Goal: Information Seeking & Learning: Compare options

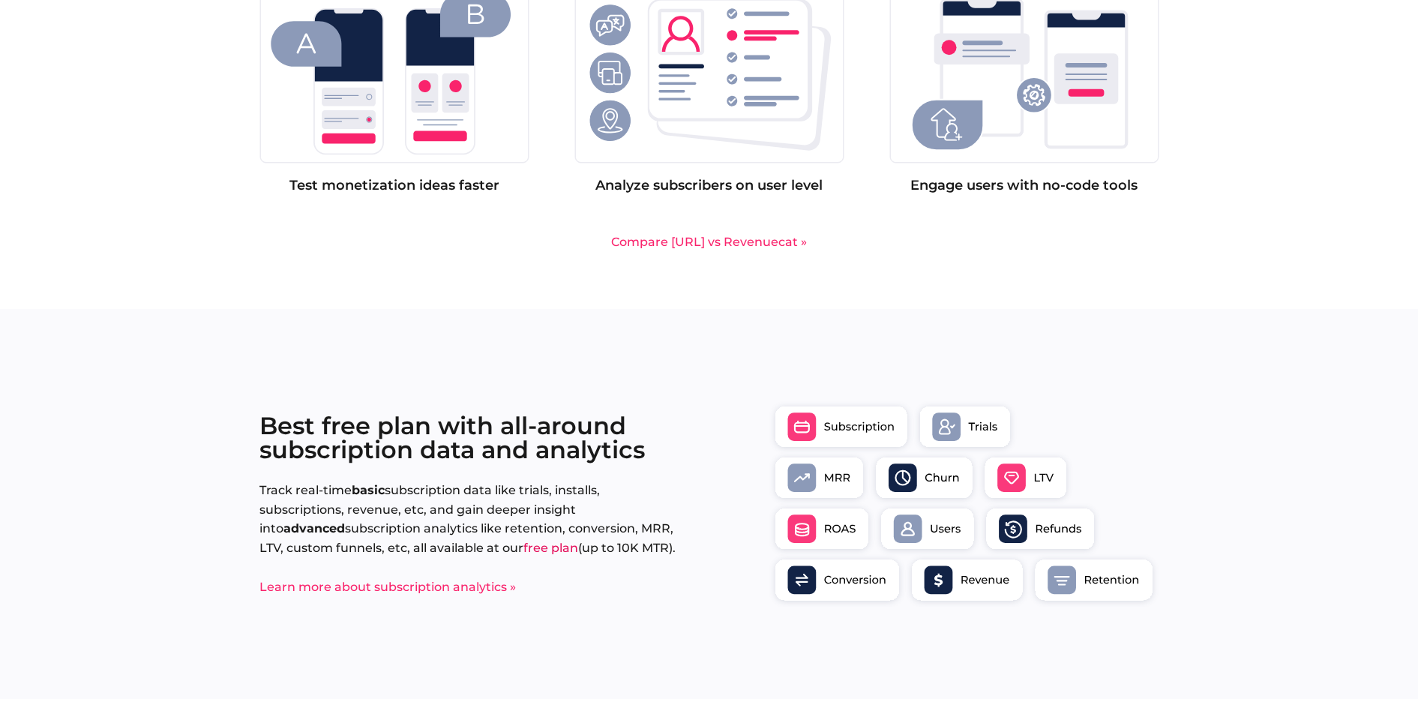
scroll to position [1163, 0]
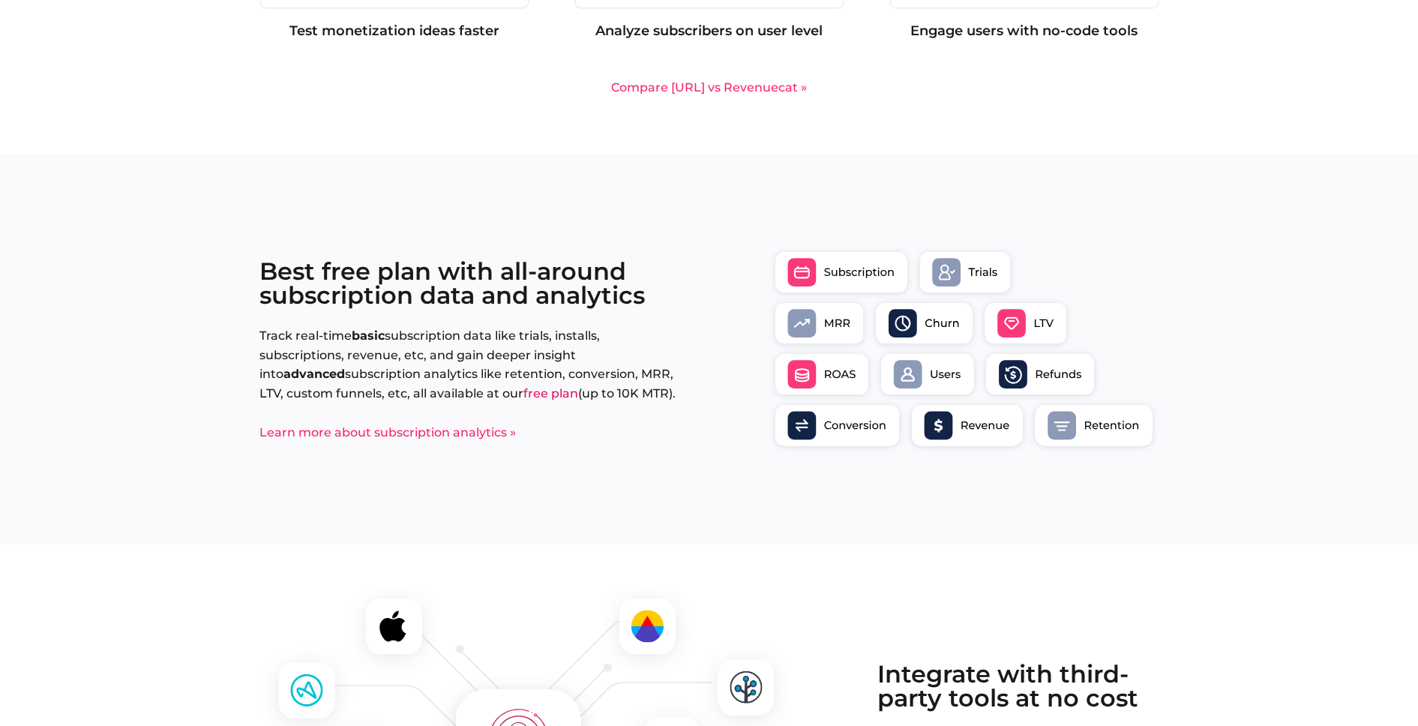
click at [744, 90] on link "Compare [URL] vs Revenuecat »" at bounding box center [709, 87] width 196 height 14
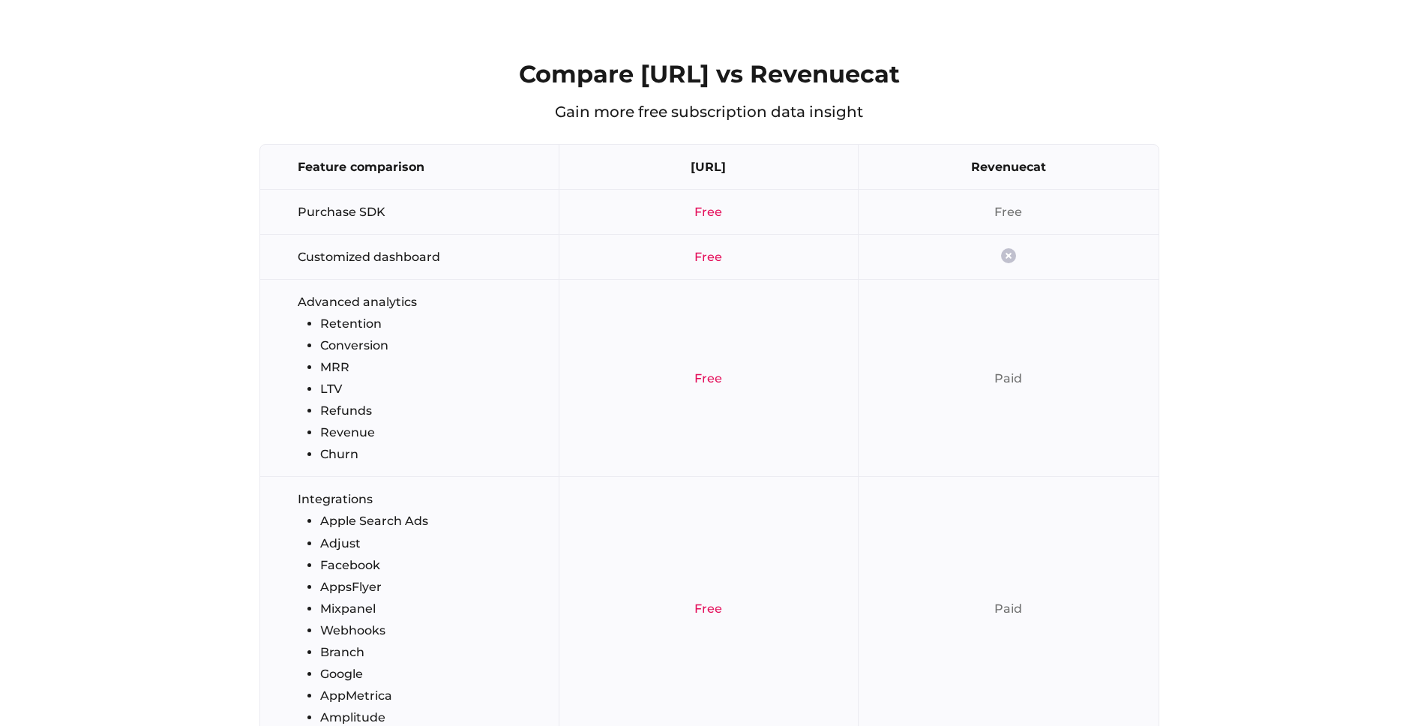
click at [1233, 271] on div "Compare [URL] vs Revenuecat Gain more free subscription data insight Feature co…" at bounding box center [709, 618] width 1418 height 1237
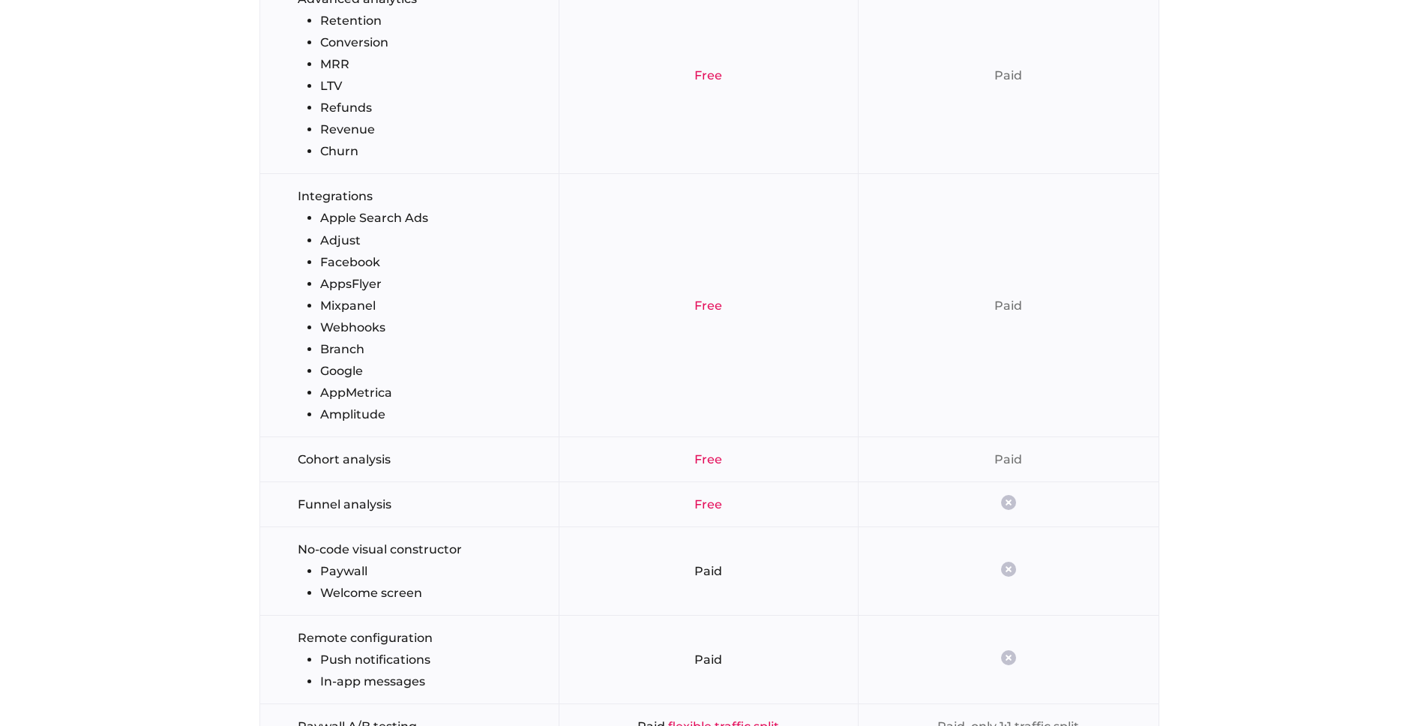
scroll to position [2987, 0]
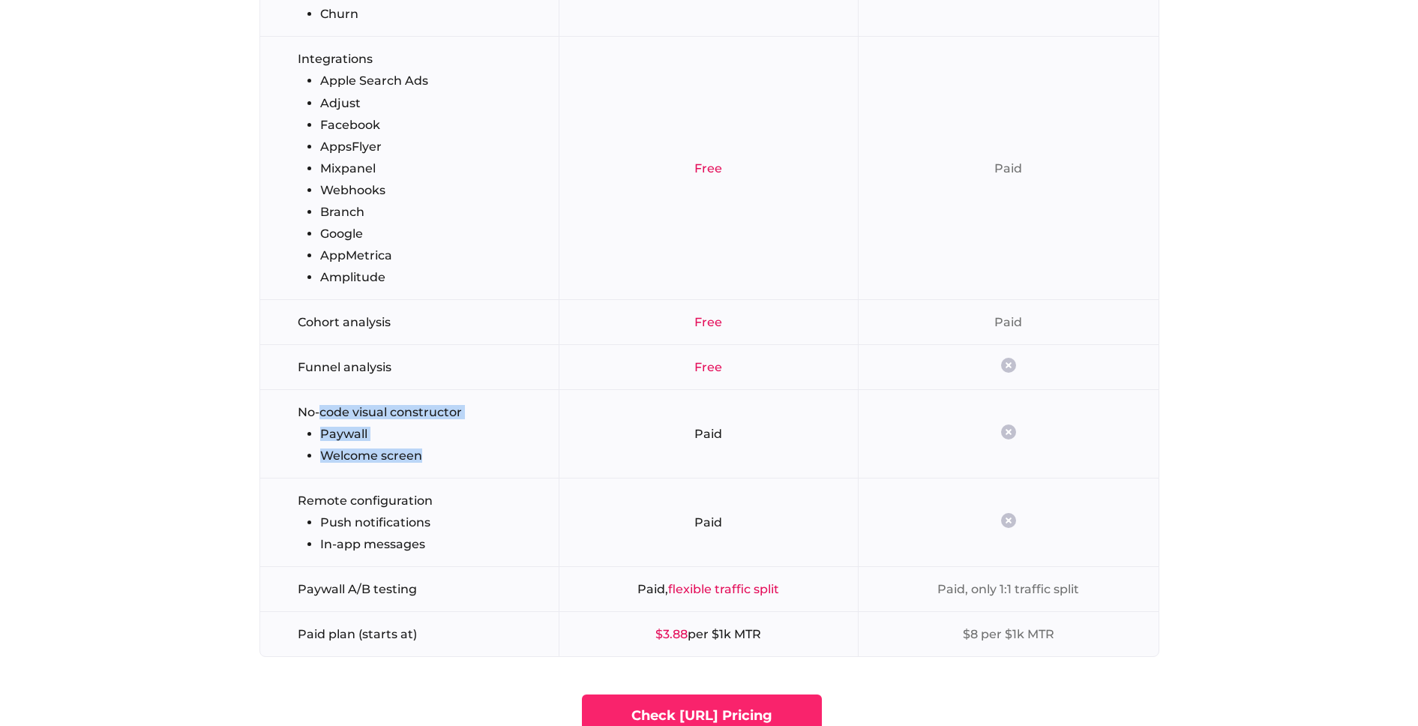
drag, startPoint x: 322, startPoint y: 414, endPoint x: 466, endPoint y: 460, distance: 151.3
click at [466, 460] on ul "No-code visual constructor Paywall Welcome screen" at bounding box center [421, 434] width 246 height 58
click at [503, 427] on li "Paywall" at bounding box center [431, 434] width 223 height 14
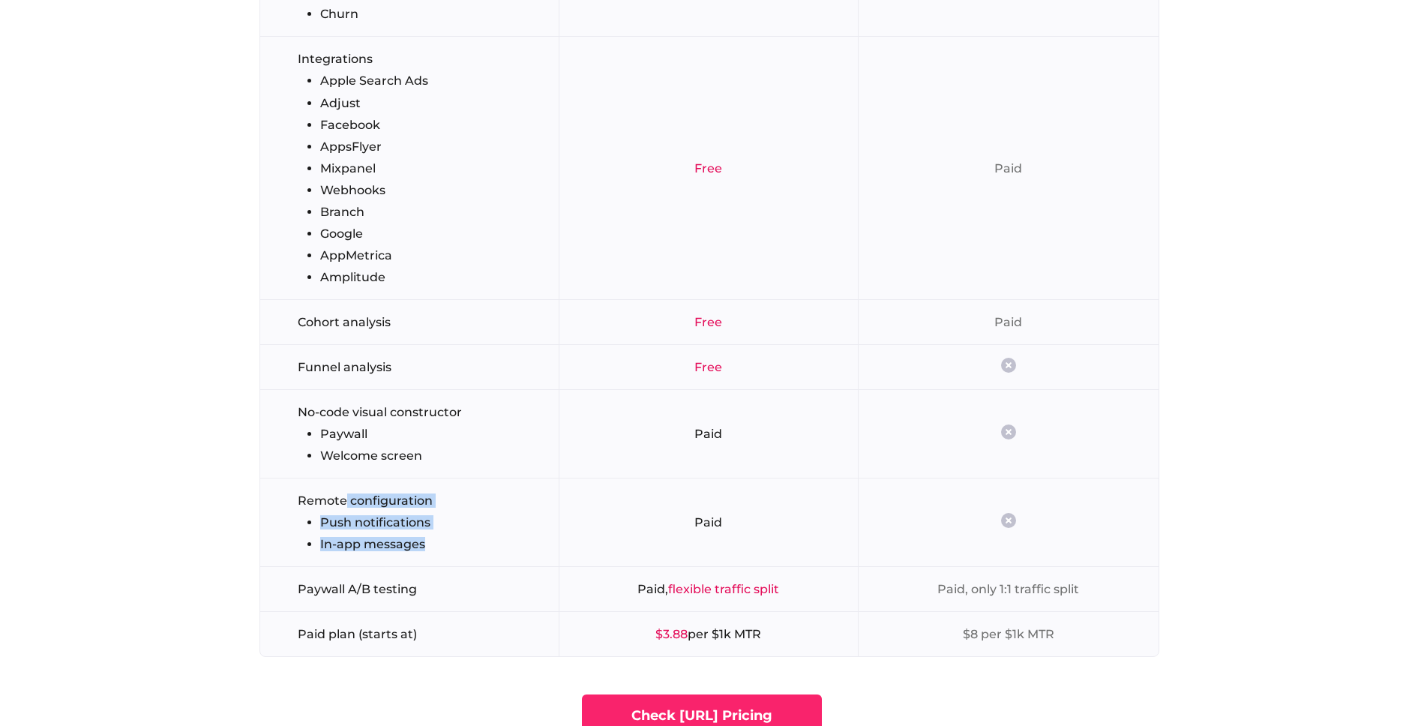
drag, startPoint x: 361, startPoint y: 496, endPoint x: 473, endPoint y: 542, distance: 120.7
click at [472, 543] on ul "Remote configuration Push notifications In-app messages" at bounding box center [421, 522] width 246 height 58
click at [563, 477] on td "Paid" at bounding box center [708, 434] width 299 height 88
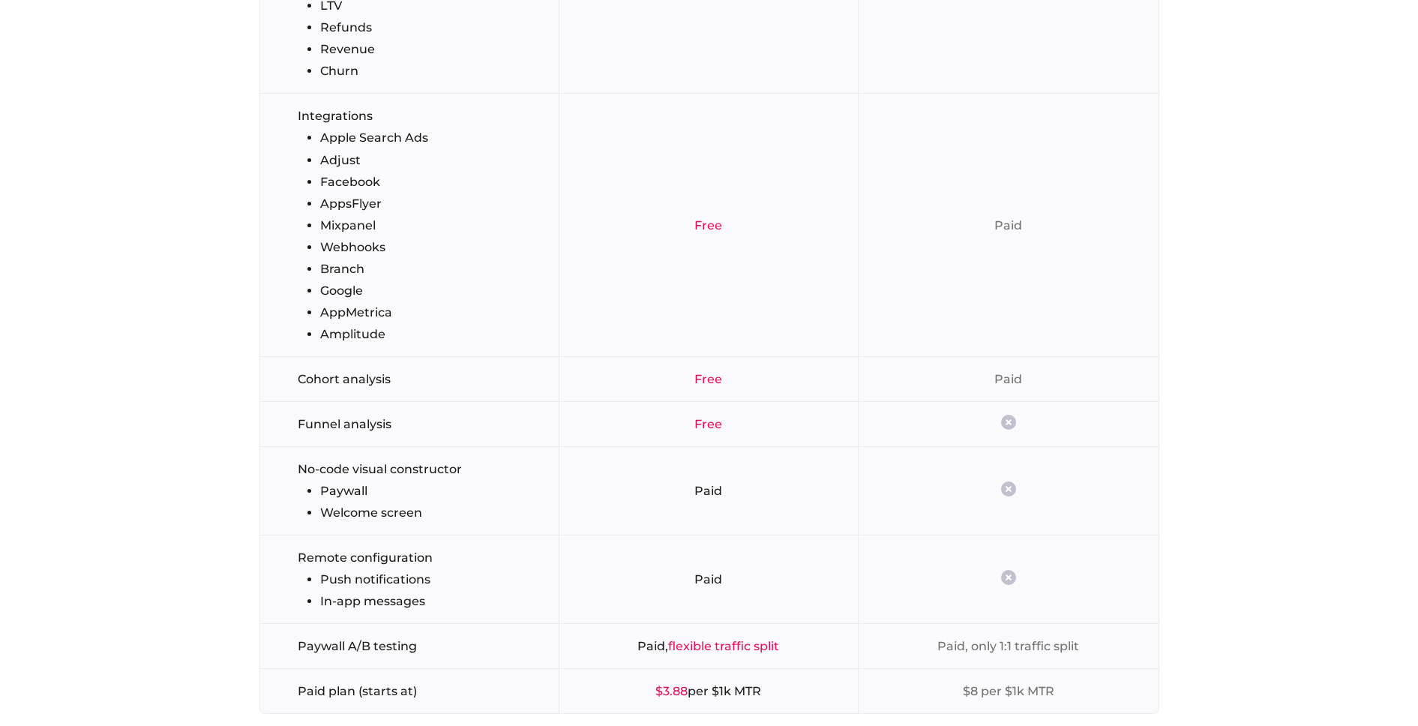
scroll to position [3197, 0]
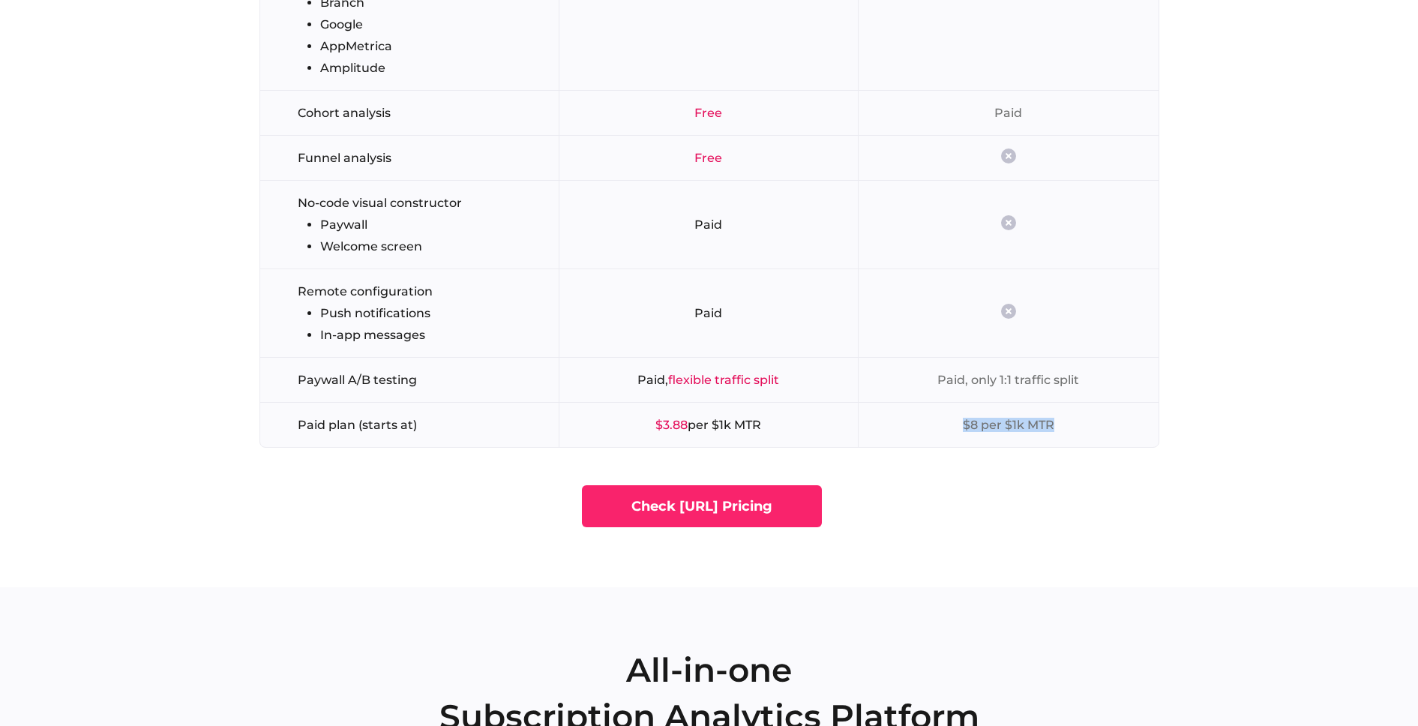
drag, startPoint x: 961, startPoint y: 423, endPoint x: 1067, endPoint y: 424, distance: 105.7
click at [1067, 424] on td "$8 per $1k MTR" at bounding box center [1008, 425] width 299 height 44
click at [969, 424] on span "$8 per $1k MTR" at bounding box center [1008, 425] width 91 height 14
drag, startPoint x: 965, startPoint y: 425, endPoint x: 979, endPoint y: 425, distance: 13.5
click at [979, 425] on span "$8 per $1k MTR" at bounding box center [1008, 425] width 91 height 14
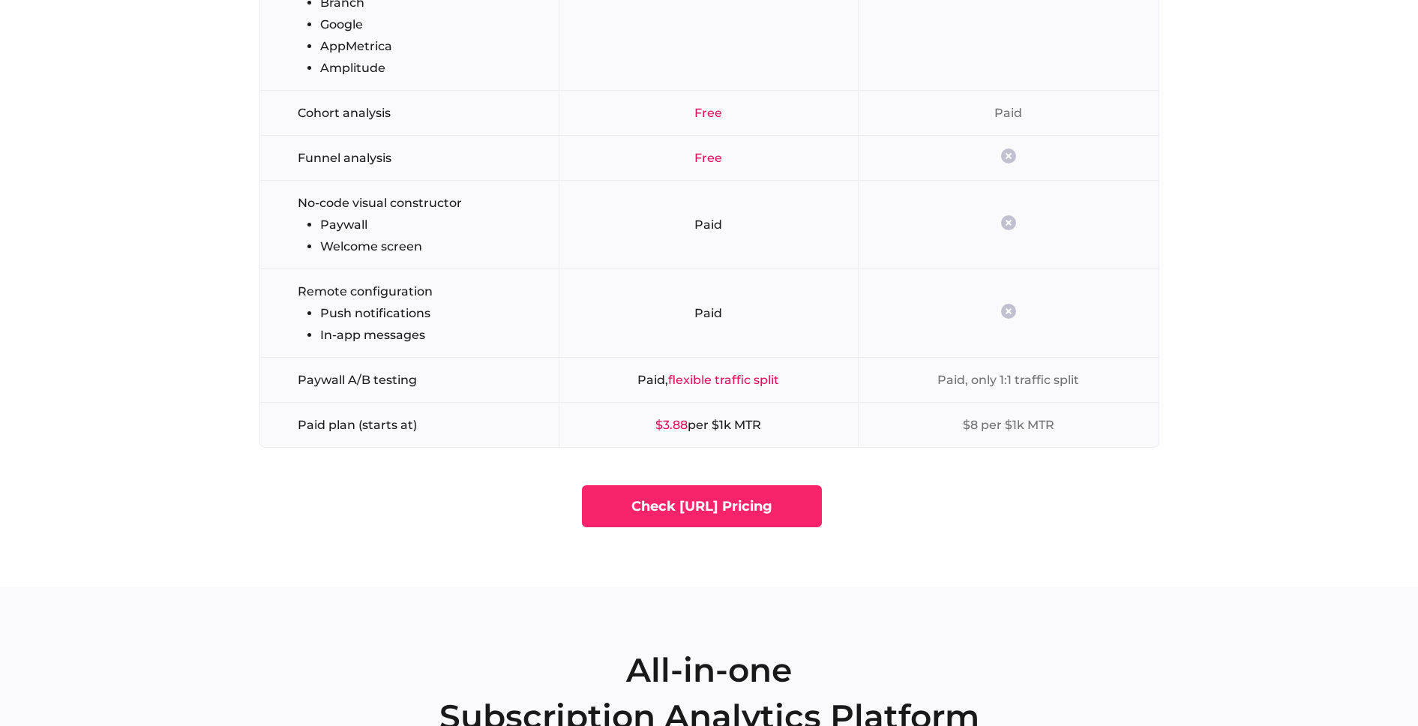
click at [1147, 398] on td "Paid, only 1:1 traffic split" at bounding box center [1008, 380] width 299 height 45
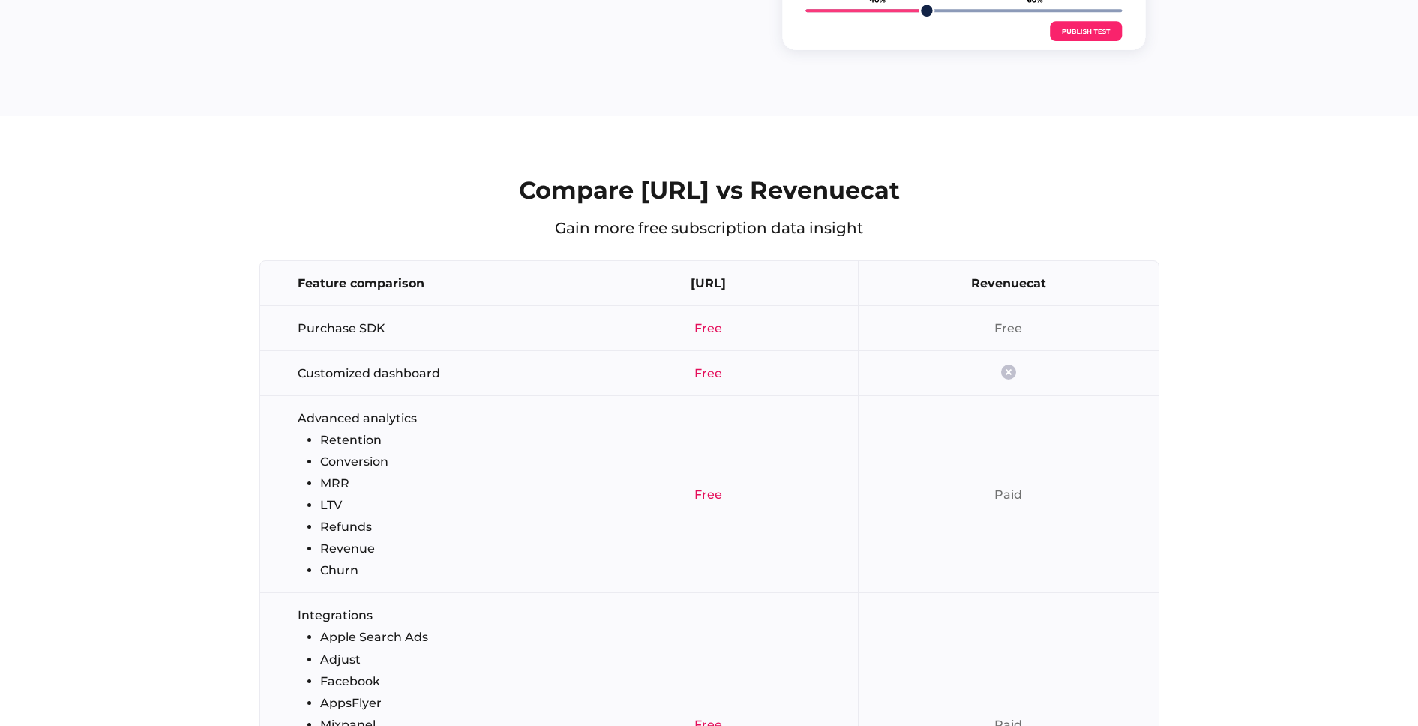
scroll to position [0, 0]
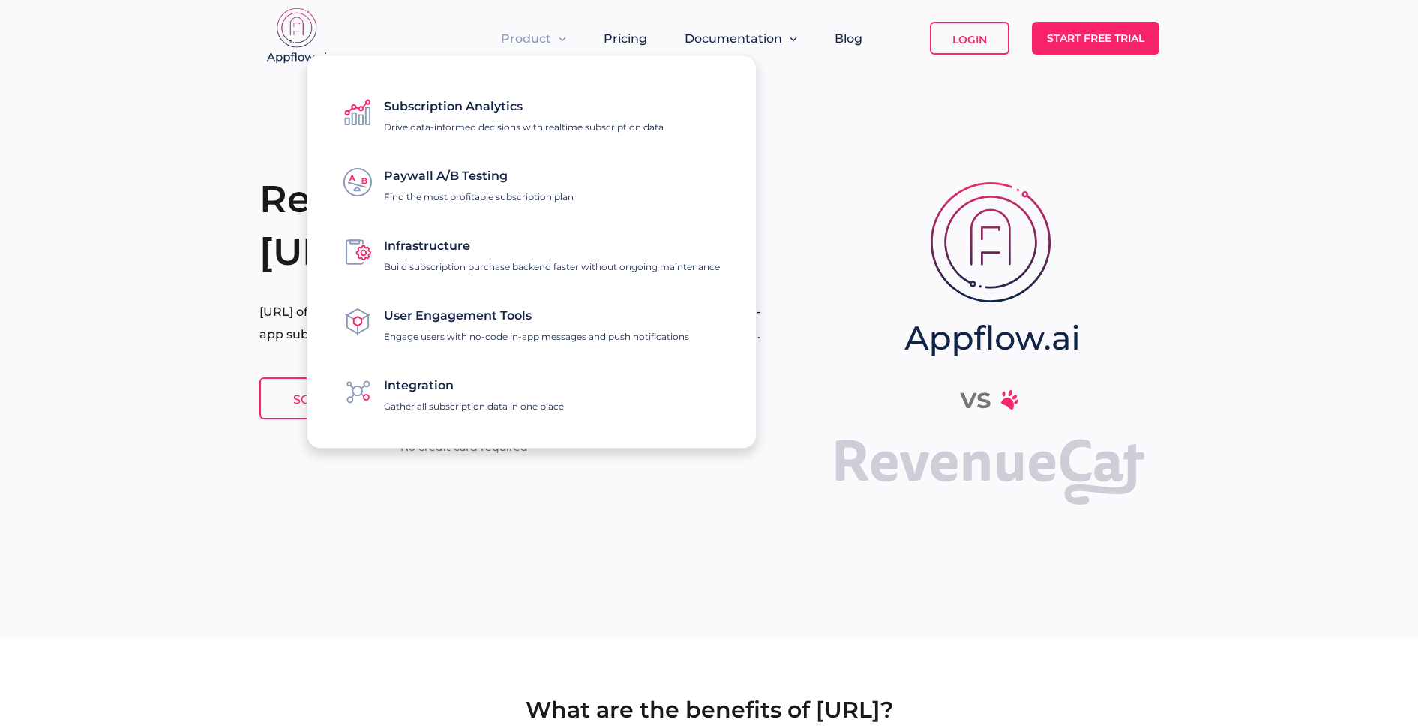
click at [526, 38] on span "Product" at bounding box center [526, 38] width 50 height 14
